Goal: Task Accomplishment & Management: Complete application form

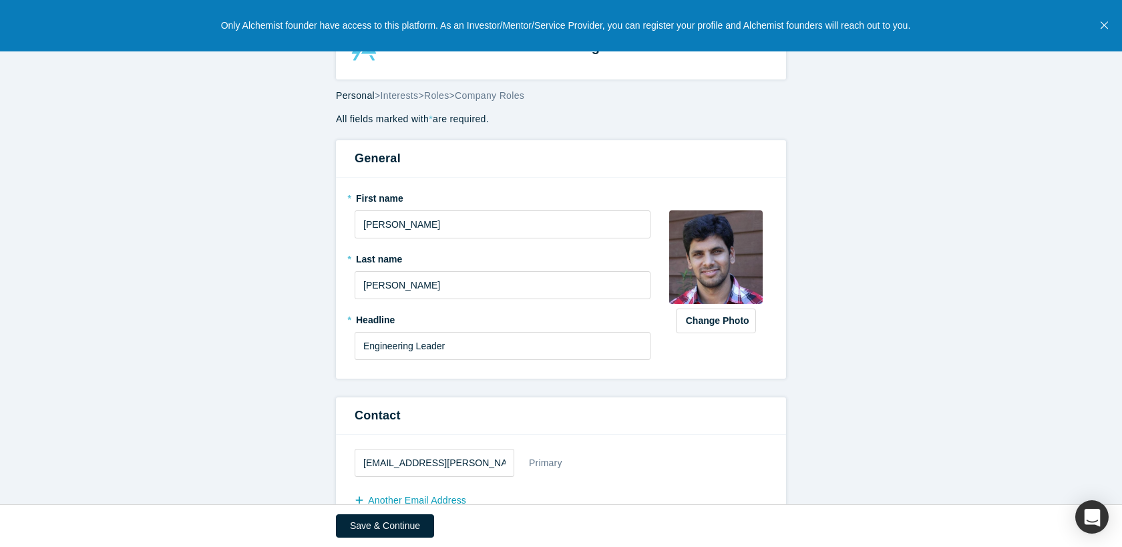
select select "US"
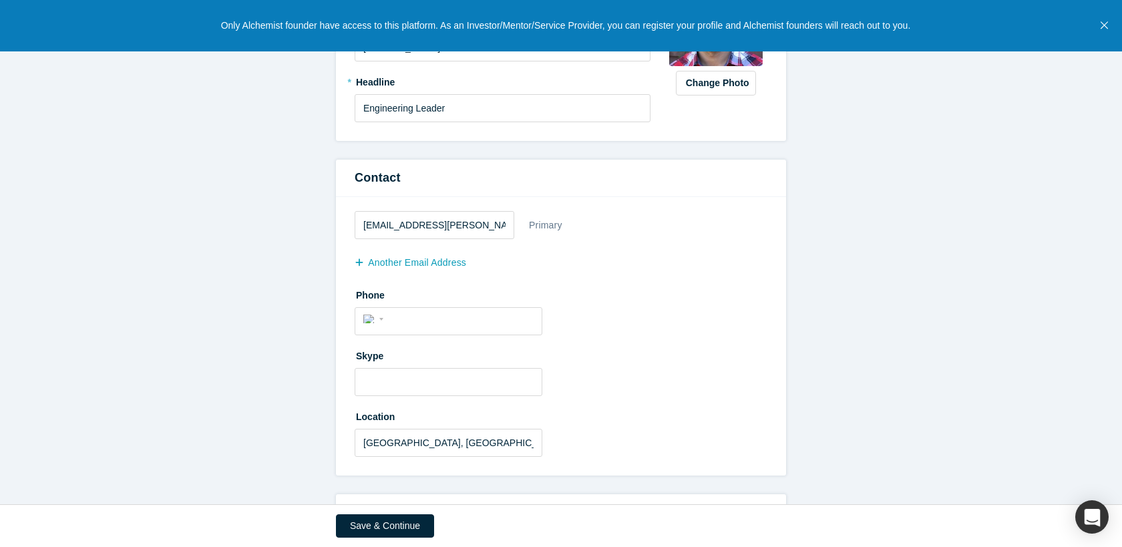
scroll to position [250, 0]
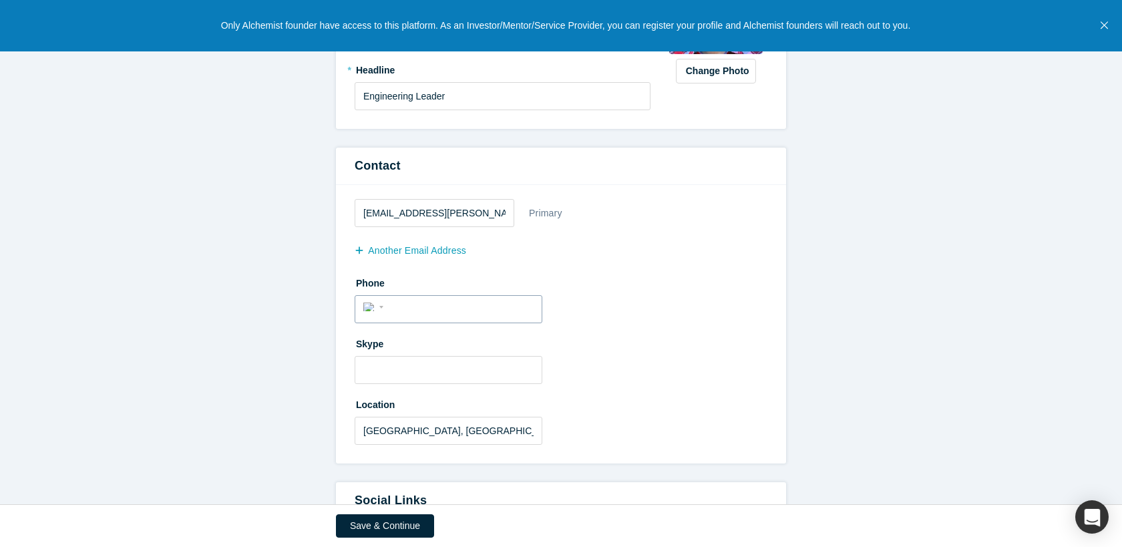
click at [448, 315] on input "tel" at bounding box center [460, 307] width 146 height 19
type input "[PHONE_NUMBER]"
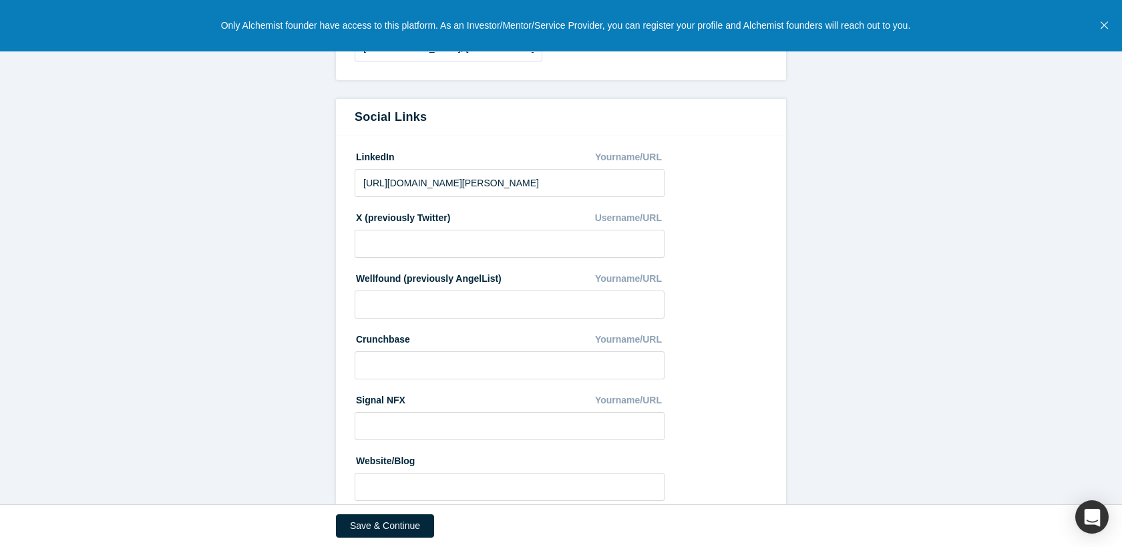
scroll to position [668, 0]
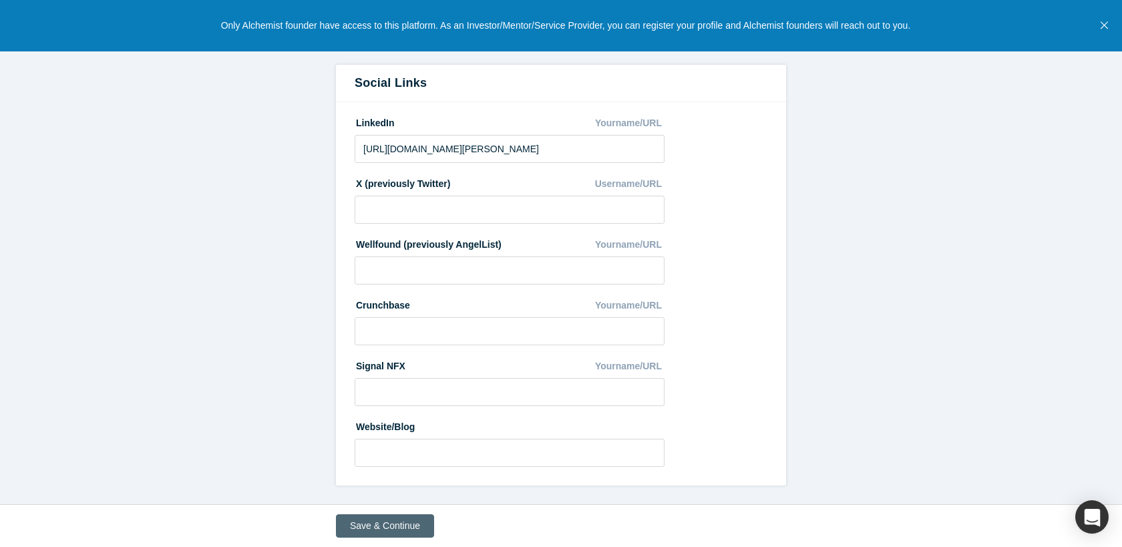
click at [383, 524] on button "Save & Continue" at bounding box center [385, 525] width 98 height 23
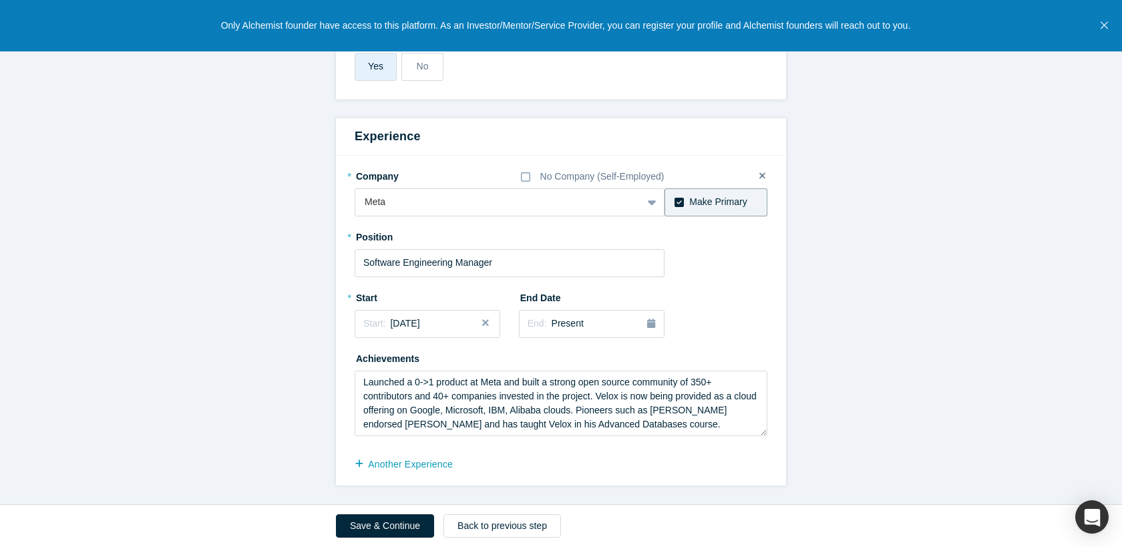
scroll to position [769, 0]
click at [686, 422] on textarea "Launched a 0->1 product at Meta and built a strong open source community of 350…" at bounding box center [561, 403] width 413 height 65
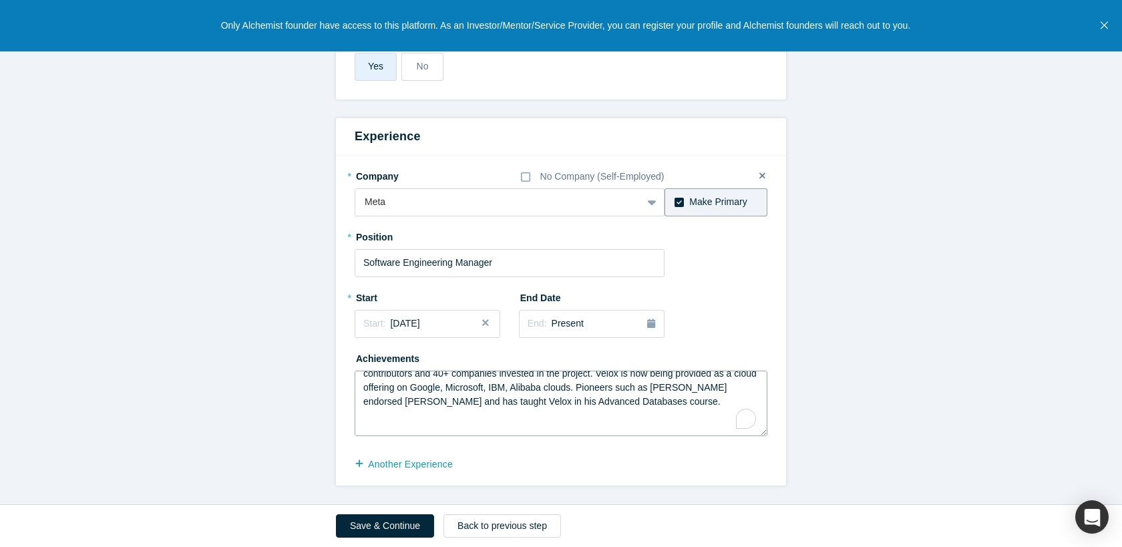
scroll to position [23, 0]
click at [465, 430] on textarea "Launched a 0->1 product at Meta and built a strong open source community of 350…" at bounding box center [561, 403] width 413 height 65
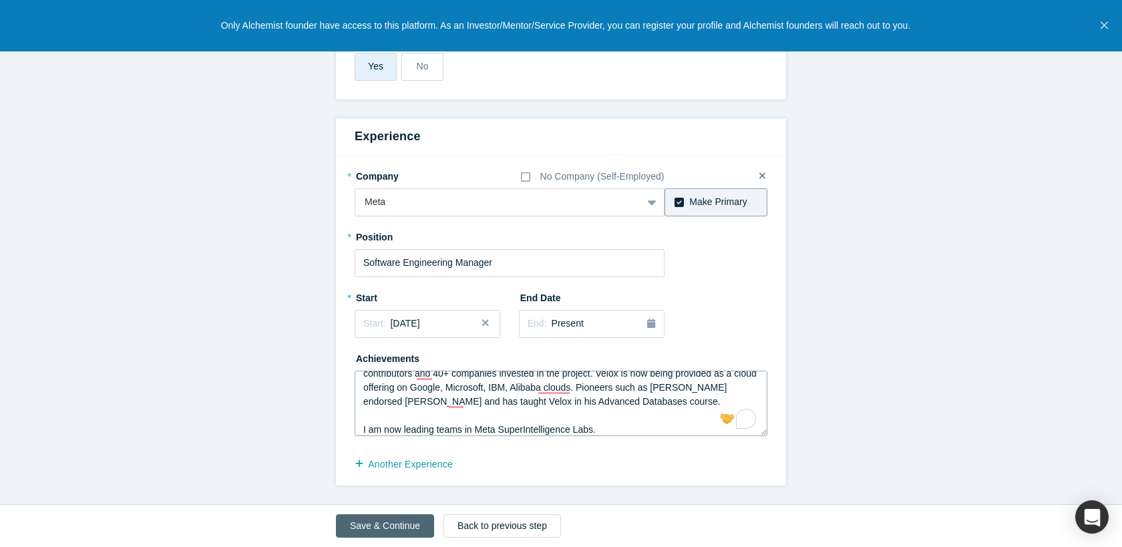
type textarea "Launched a 0->1 product at Meta and built a strong open source community of 350…"
click at [371, 529] on button "Save & Continue" at bounding box center [385, 525] width 98 height 23
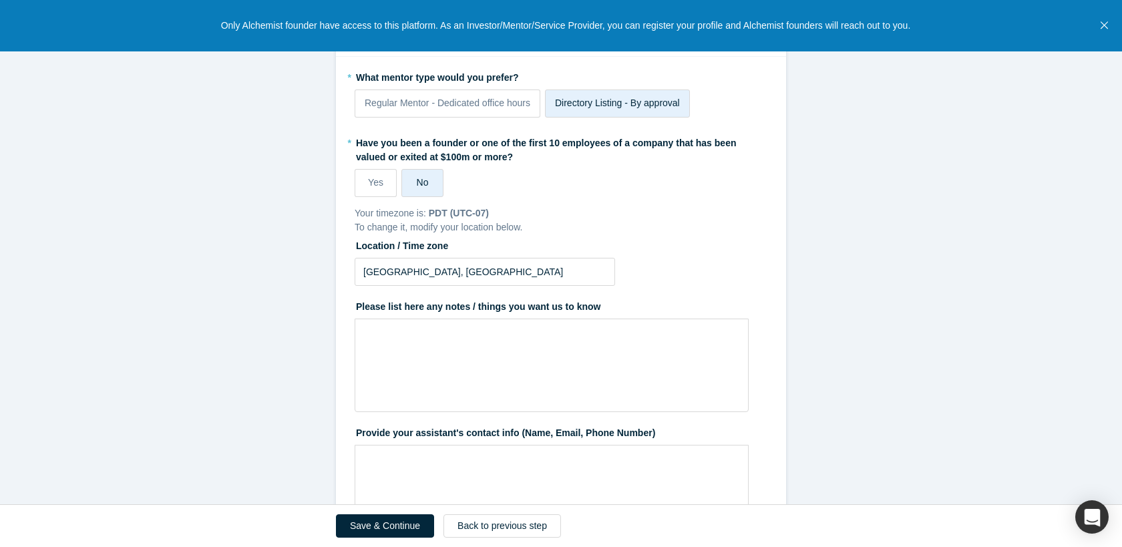
scroll to position [196, 0]
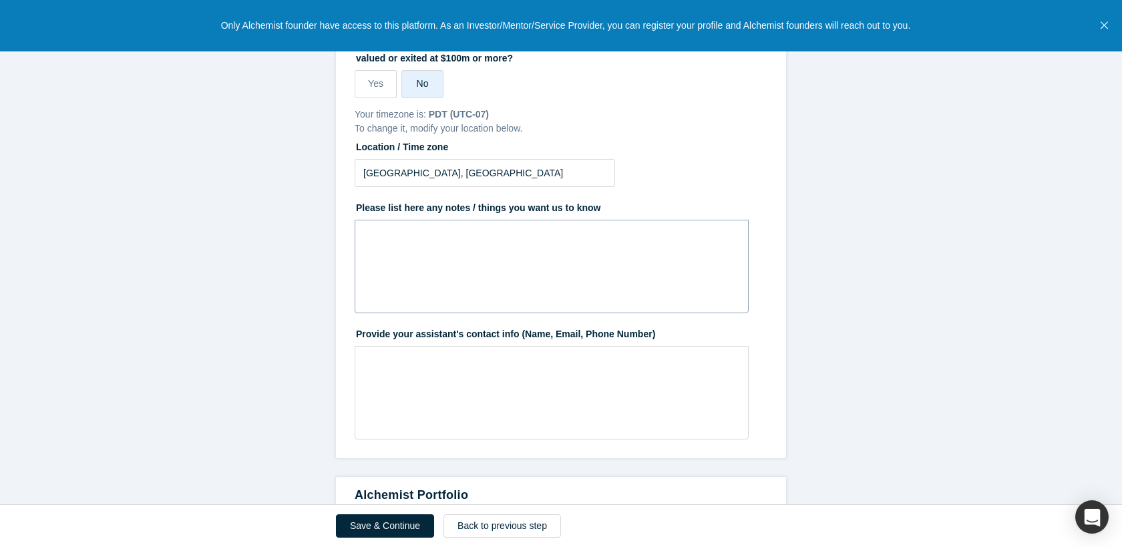
click at [534, 258] on div "rdw-wrapper" at bounding box center [552, 267] width 394 height 94
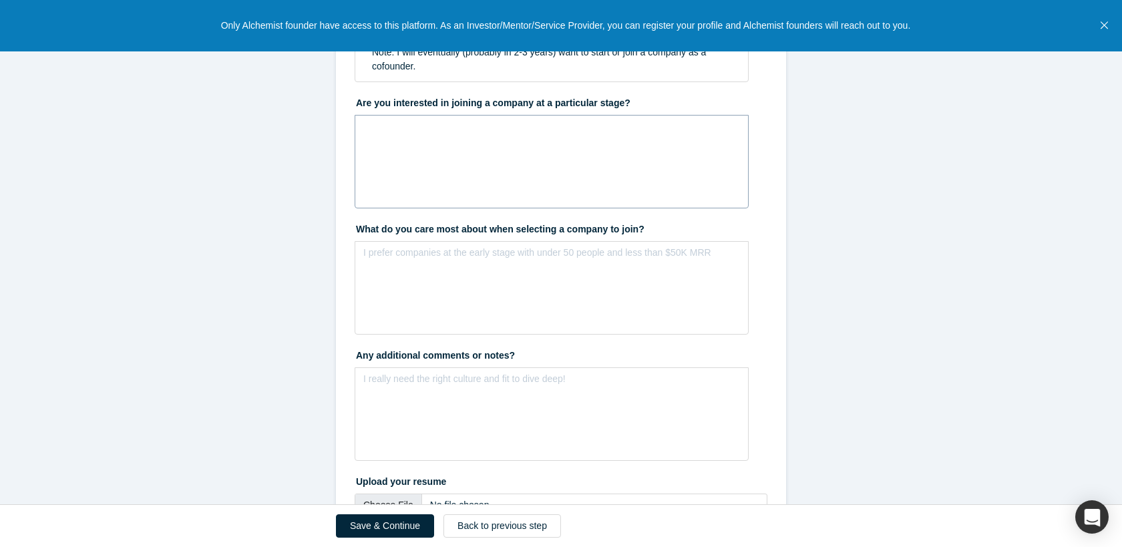
scroll to position [2096, 0]
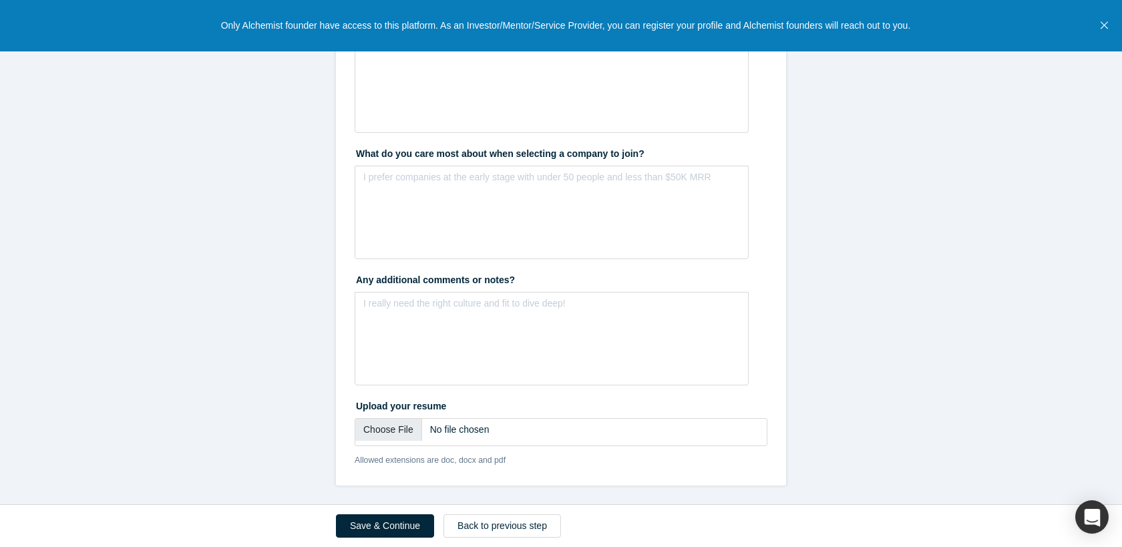
click at [408, 527] on button "Save & Continue" at bounding box center [385, 525] width 98 height 23
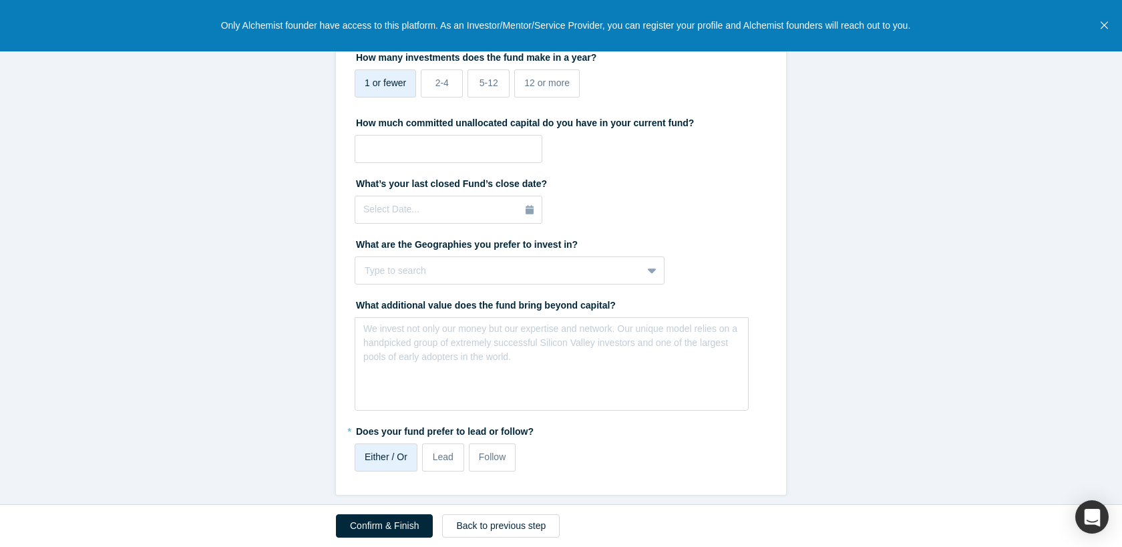
scroll to position [371, 0]
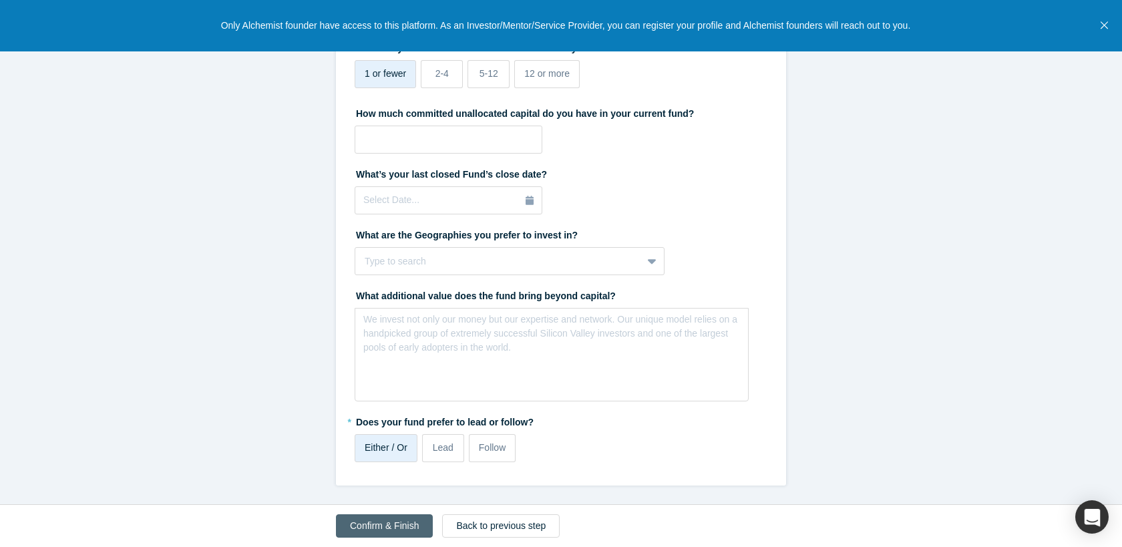
click at [367, 524] on button "Confirm & Finish" at bounding box center [384, 525] width 97 height 23
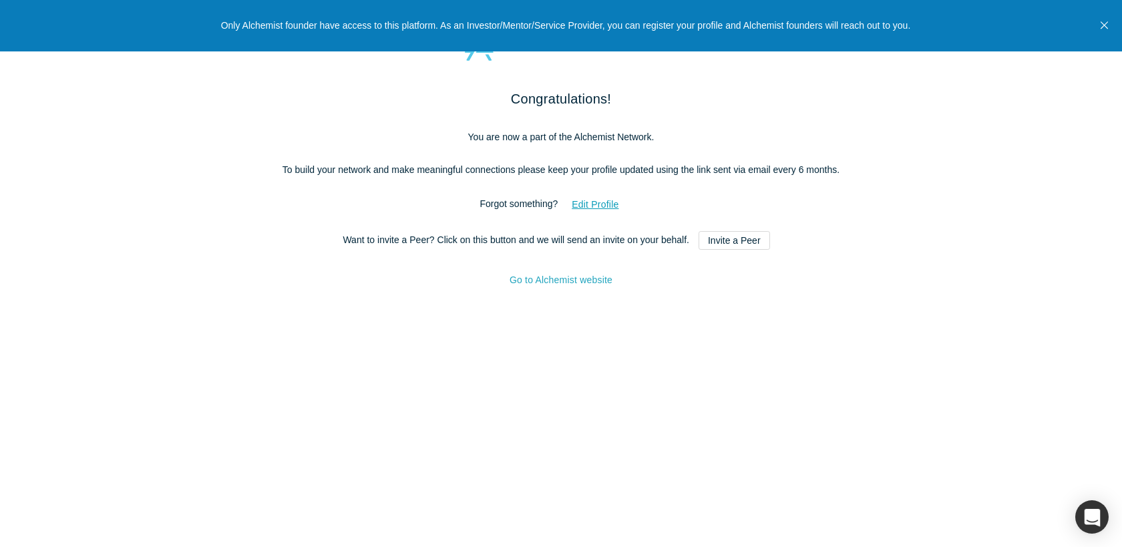
click at [573, 285] on link "Go to Alchemist website" at bounding box center [561, 280] width 103 height 11
